Goal: Communication & Community: Ask a question

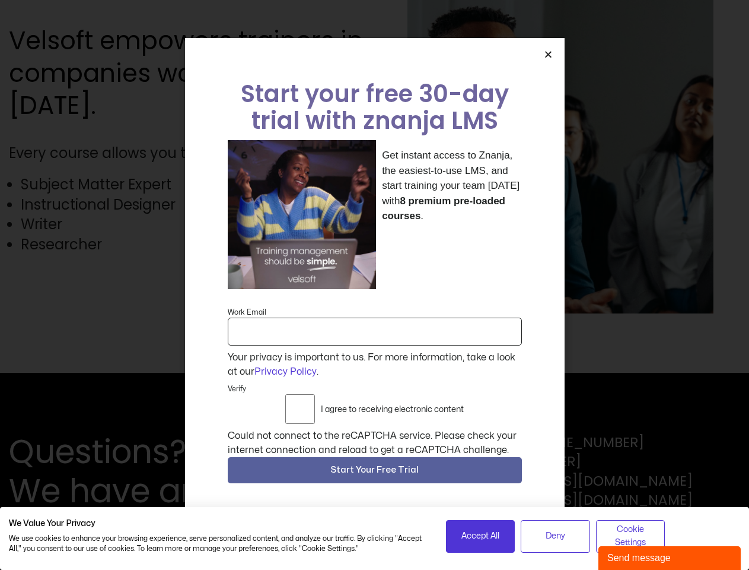
click at [374, 285] on div "Get instant access to Znanja, the easiest-to-use LMS, and start training your t…" at bounding box center [375, 214] width 294 height 149
click at [548, 59] on icon "Close" at bounding box center [548, 54] width 9 height 9
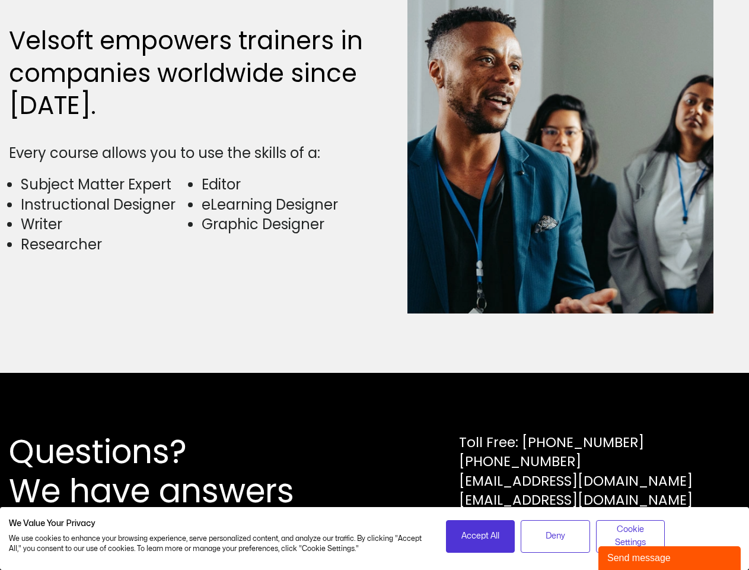
click at [375, 473] on div "Questions? We have answers Toll Free: [PHONE_NUMBER] [PHONE_NUMBER] [EMAIL_ADDR…" at bounding box center [375, 471] width 732 height 78
click at [481, 536] on span "Accept All" at bounding box center [481, 535] width 38 height 13
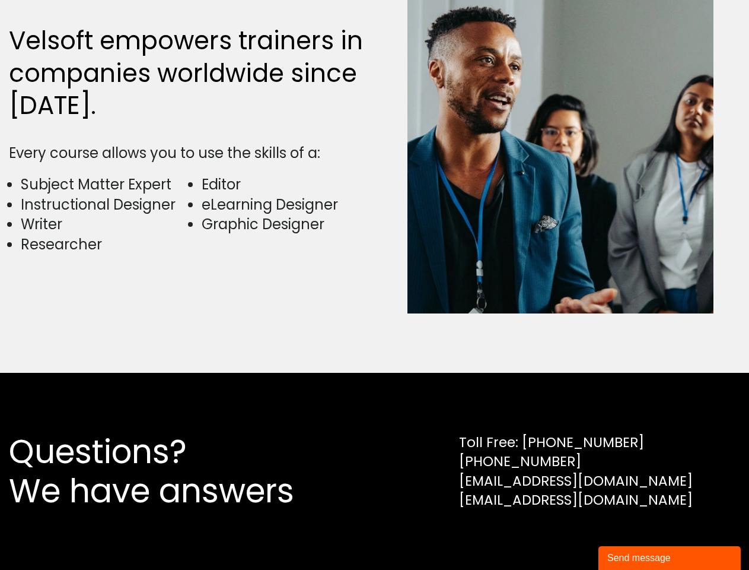
click at [555, 536] on div "Questions? We have answers Toll Free: [PHONE_NUMBER] [PHONE_NUMBER] [EMAIL_ADDR…" at bounding box center [374, 471] width 749 height 197
click at [631, 536] on div "Questions? We have answers Toll Free: [PHONE_NUMBER] [PHONE_NUMBER] [EMAIL_ADDR…" at bounding box center [374, 471] width 749 height 197
click at [670, 558] on div "Send message" at bounding box center [670, 558] width 125 height 14
